Goal: Book appointment/travel/reservation

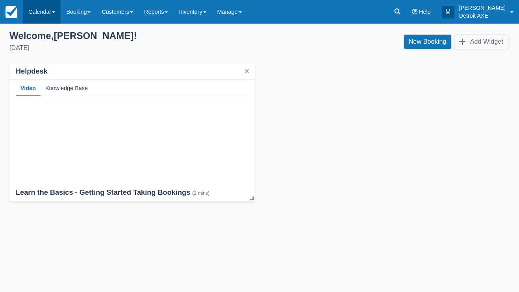
click at [55, 4] on link "Calendar" at bounding box center [42, 12] width 38 height 24
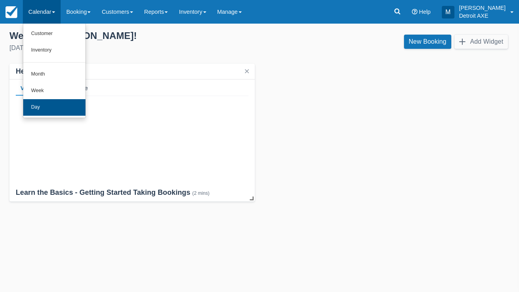
click at [54, 103] on link "Day" at bounding box center [54, 107] width 62 height 17
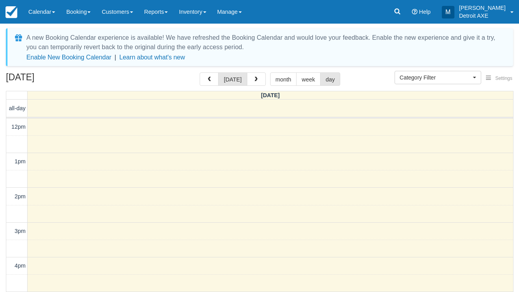
select select
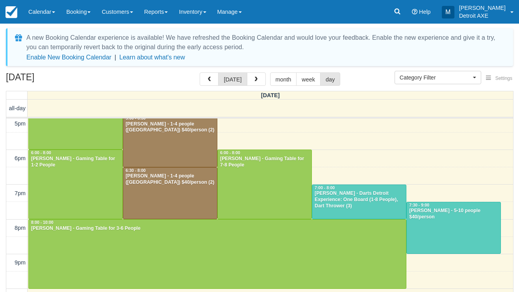
scroll to position [178, 0]
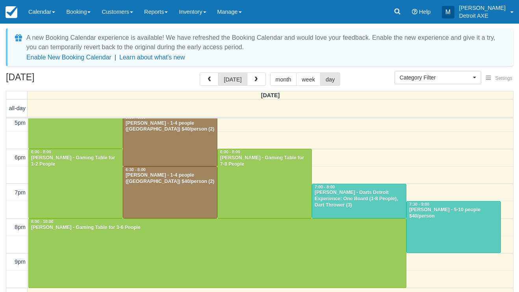
click at [370, 202] on div "Robert Eastman III - Darts Detroit Experience: One Board (1-8 People), Dart Thr…" at bounding box center [359, 199] width 90 height 19
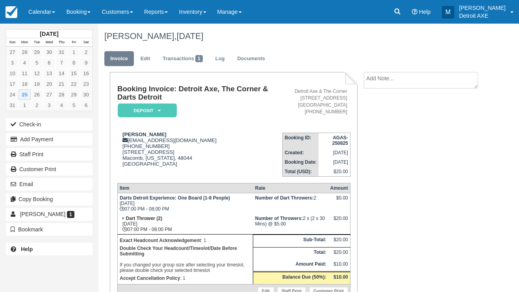
click at [136, 106] on em "Deposit" at bounding box center [147, 111] width 59 height 14
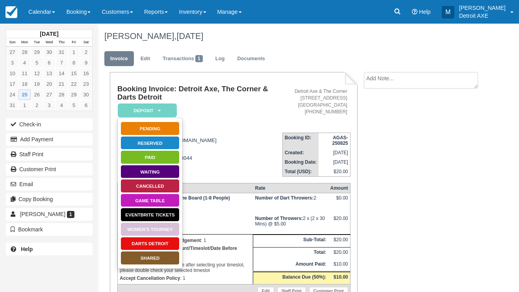
click at [141, 244] on link "Darts Detroit" at bounding box center [149, 244] width 59 height 14
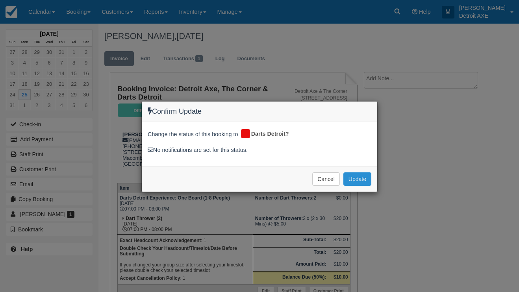
click at [362, 174] on button "Update" at bounding box center [357, 178] width 28 height 13
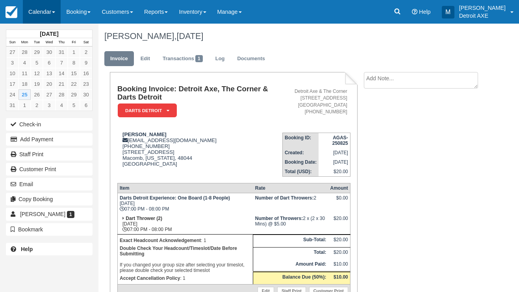
click at [49, 14] on link "Calendar" at bounding box center [42, 12] width 38 height 24
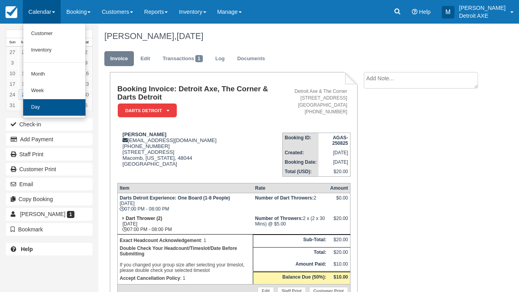
click at [52, 103] on link "Day" at bounding box center [54, 107] width 62 height 17
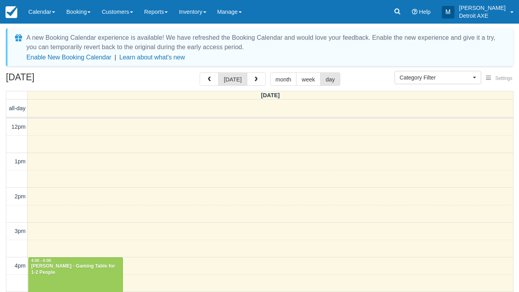
scroll to position [105, 0]
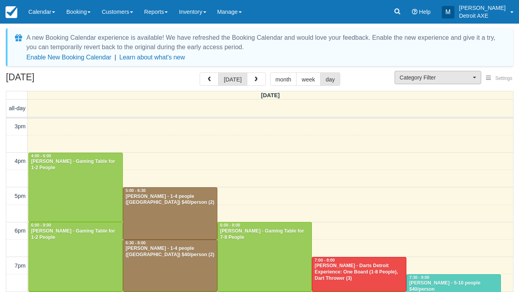
click at [426, 79] on span "Category Filter" at bounding box center [434, 78] width 71 height 8
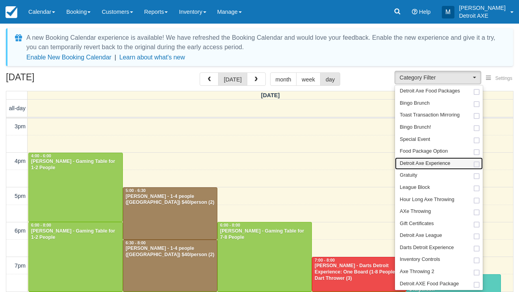
click at [421, 160] on span "Detroit Axe Experience" at bounding box center [424, 163] width 50 height 7
select select "14"
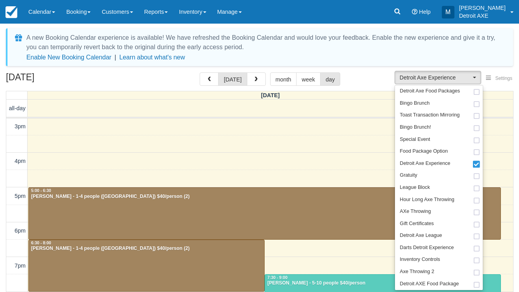
scroll to position [105, 0]
click at [365, 75] on div "August 25, 2025 today month week day" at bounding box center [259, 80] width 507 height 17
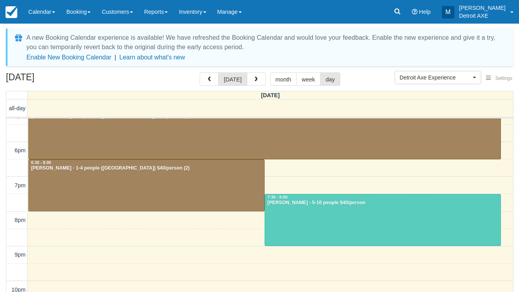
scroll to position [185, 0]
click at [354, 170] on div "12pm 1pm 2pm 3pm 4pm 5pm 6pm 7pm 8pm 9pm 10pm 11pm 5:00 - 6:30 Thomas Creager -…" at bounding box center [259, 132] width 507 height 399
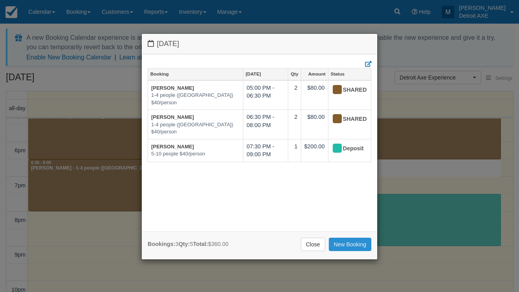
click at [338, 250] on div "Bookings: 3 Qty: 5 Total: $360.00 Close New Booking" at bounding box center [259, 245] width 235 height 28
click at [338, 242] on link "New Booking" at bounding box center [350, 244] width 43 height 13
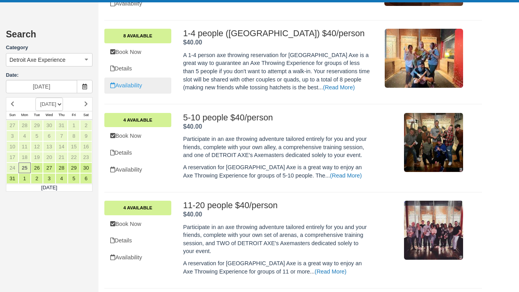
scroll to position [285, 0]
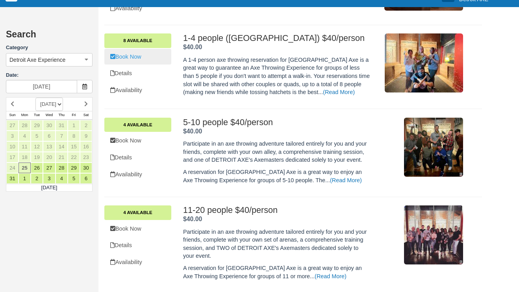
click at [141, 61] on link "Book Now" at bounding box center [137, 57] width 67 height 16
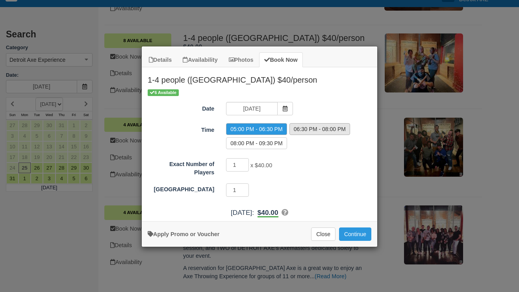
click at [300, 131] on label "06:30 PM - 08:00 PM" at bounding box center [319, 129] width 61 height 12
radio input "true"
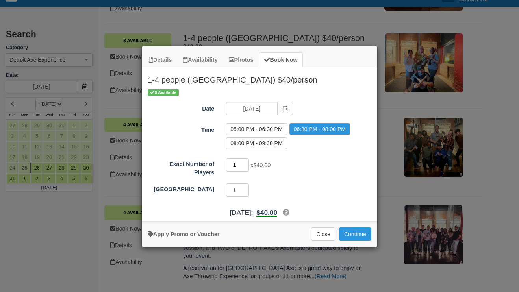
type input "2"
click at [244, 163] on input "2" at bounding box center [237, 164] width 23 height 13
click at [363, 230] on button "Continue" at bounding box center [355, 233] width 32 height 13
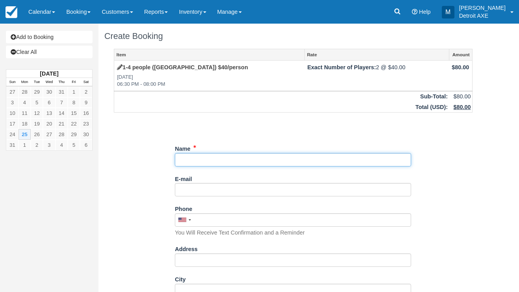
click at [242, 158] on input "Name" at bounding box center [293, 159] width 236 height 13
type input "[PERSON_NAME]"
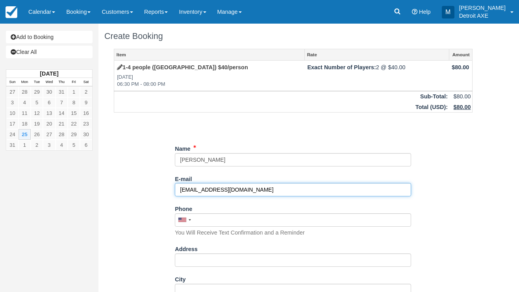
type input "[EMAIL_ADDRESS][DOMAIN_NAME]"
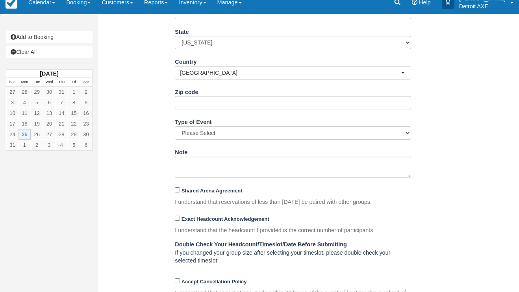
scroll to position [291, 0]
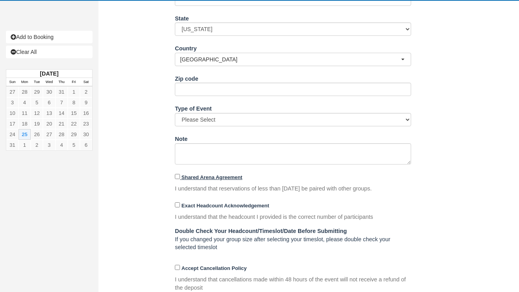
type input "(248) 770-8136"
click at [177, 175] on input "Shared Arena Agreement" at bounding box center [177, 176] width 5 height 5
checkbox input "true"
click at [176, 202] on input "Exact Headcount Acknowledgement" at bounding box center [177, 204] width 5 height 5
checkbox input "true"
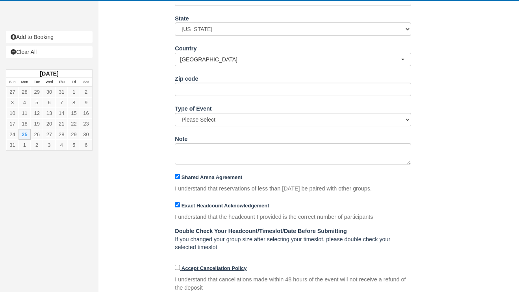
click at [177, 266] on input "Accept Cancellation Policy" at bounding box center [177, 267] width 5 height 5
checkbox input "true"
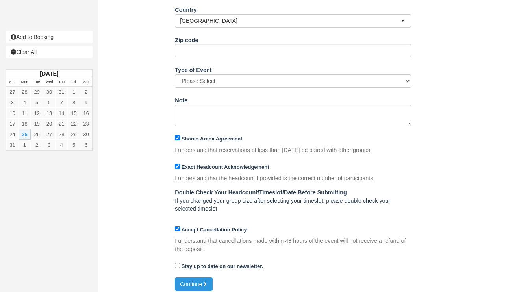
scroll to position [329, 0]
click at [186, 279] on button "Continue" at bounding box center [194, 284] width 38 height 13
type input "+12487708136"
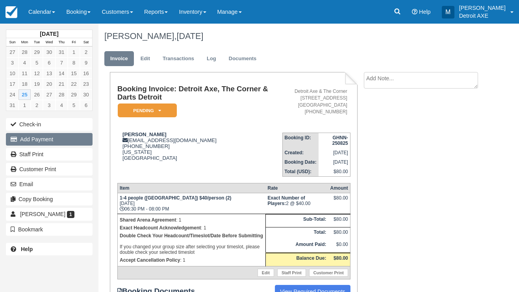
click at [69, 139] on button "Add Payment" at bounding box center [49, 139] width 87 height 13
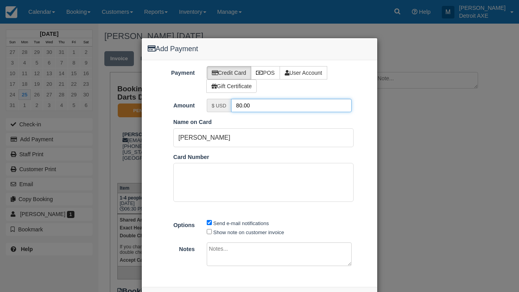
click at [238, 104] on input "80.00" at bounding box center [291, 105] width 121 height 13
type input "20.00"
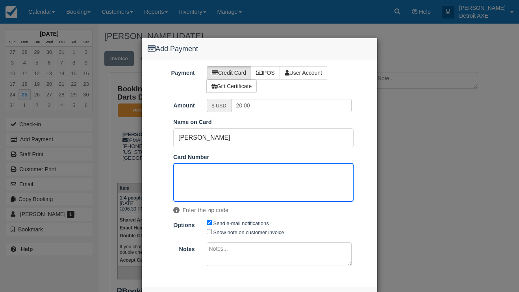
scroll to position [30, 0]
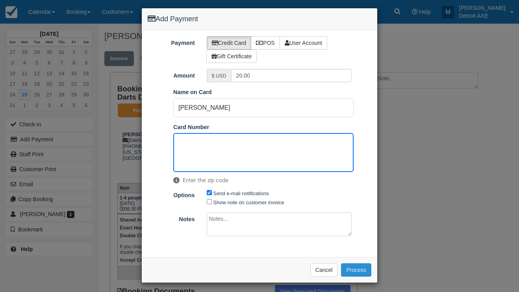
click at [355, 263] on button "Process" at bounding box center [356, 269] width 30 height 13
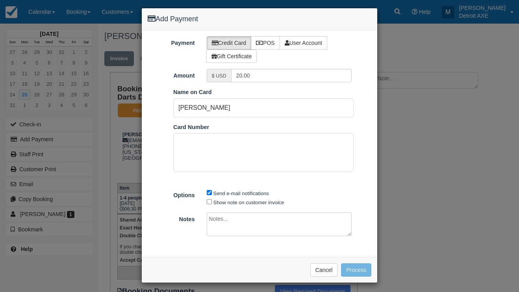
scroll to position [30, 0]
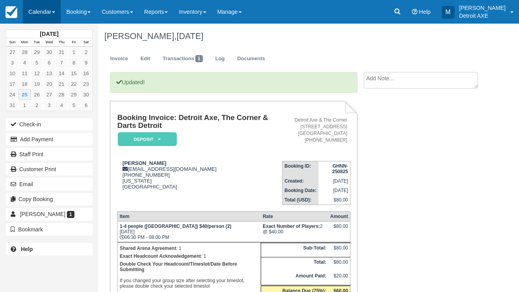
click at [48, 17] on link "Calendar" at bounding box center [42, 12] width 38 height 24
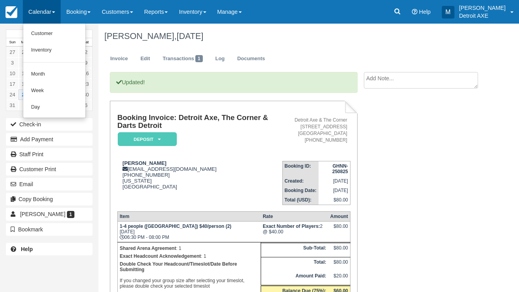
click at [126, 136] on em "Deposit" at bounding box center [147, 139] width 59 height 14
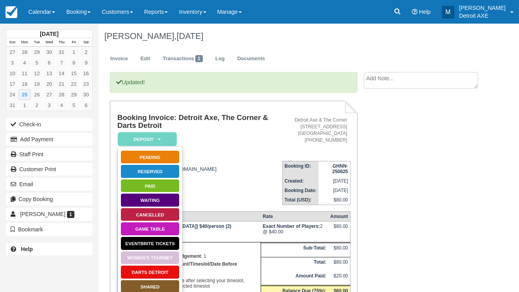
click at [151, 286] on link "SHARED" at bounding box center [149, 287] width 59 height 14
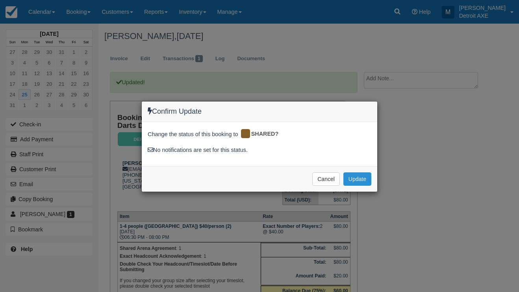
click at [344, 182] on button "Update" at bounding box center [357, 178] width 28 height 13
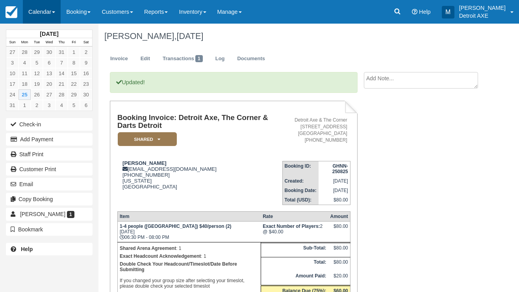
click at [52, 7] on link "Calendar" at bounding box center [42, 12] width 38 height 24
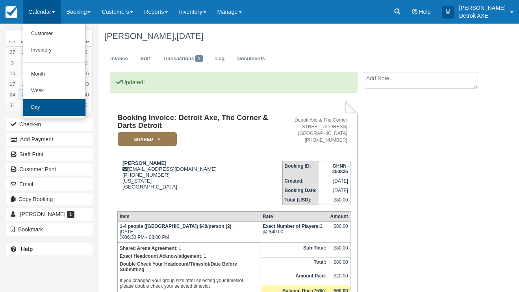
click at [46, 105] on link "Day" at bounding box center [54, 107] width 62 height 17
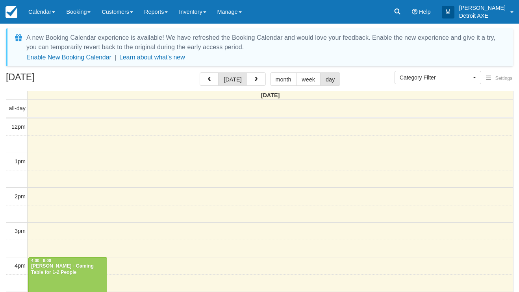
select select
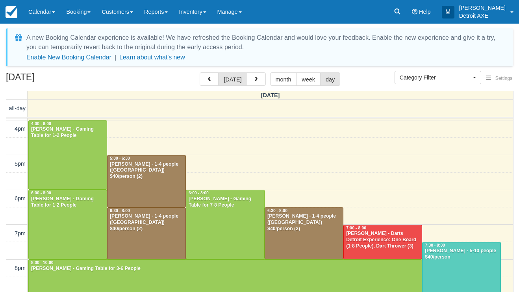
scroll to position [139, 0]
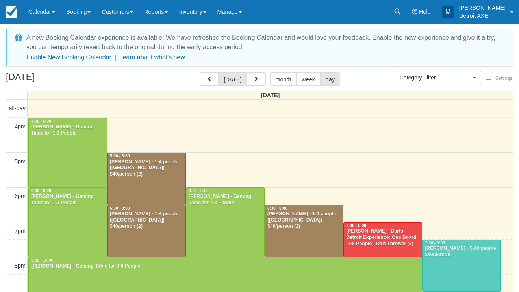
click at [387, 243] on div "[PERSON_NAME] - Darts Detroit Experience: One Board (1-8 People), Dart Thrower …" at bounding box center [383, 237] width 74 height 19
